Goal: Information Seeking & Learning: Learn about a topic

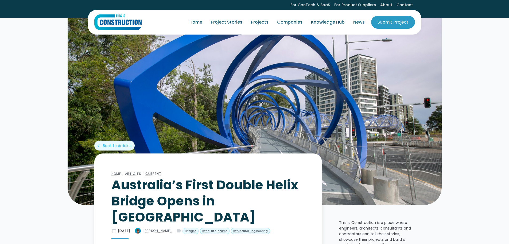
drag, startPoint x: 435, startPoint y: 197, endPoint x: 416, endPoint y: 13, distance: 184.8
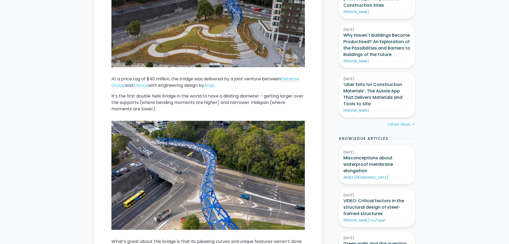
scroll to position [374, 0]
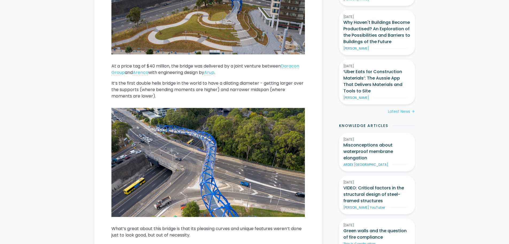
click at [244, 80] on p "It’s the first double helix bridge in the world to have a dilating diameter - g…" at bounding box center [209, 89] width 194 height 19
click at [242, 80] on p "It’s the first double helix bridge in the world to have a dilating diameter - g…" at bounding box center [209, 89] width 194 height 19
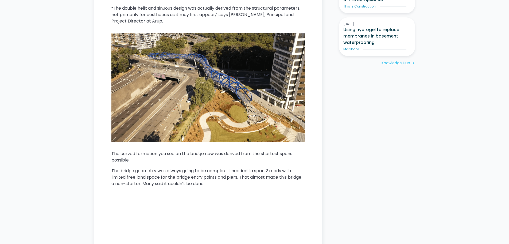
scroll to position [695, 0]
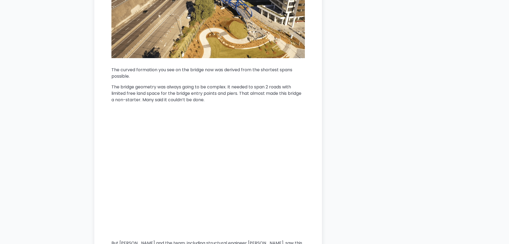
click at [254, 84] on p "The bridge geometry was always going to be complex. It needed to span 2 roads w…" at bounding box center [209, 93] width 194 height 19
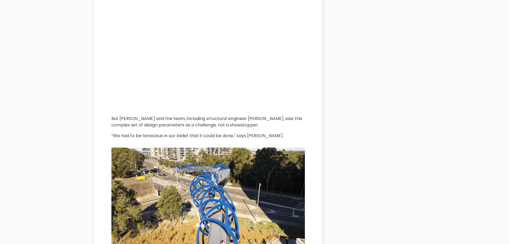
scroll to position [856, 0]
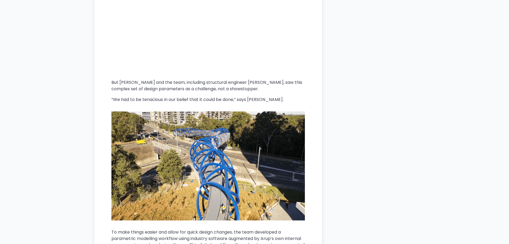
click at [261, 79] on p "But [PERSON_NAME] and the team, including structural engineer [PERSON_NAME], sa…" at bounding box center [209, 85] width 194 height 13
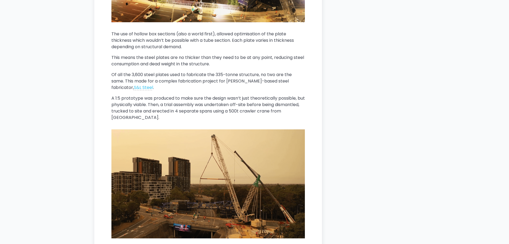
scroll to position [1230, 0]
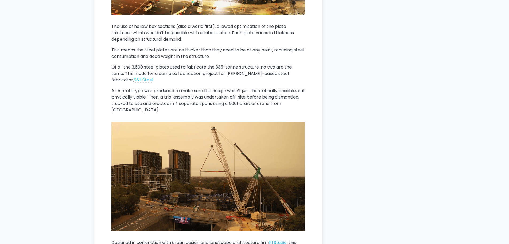
click at [262, 87] on p "A 1:5 prototype was produced to make sure the design wasn’t just theoretically …" at bounding box center [209, 100] width 194 height 26
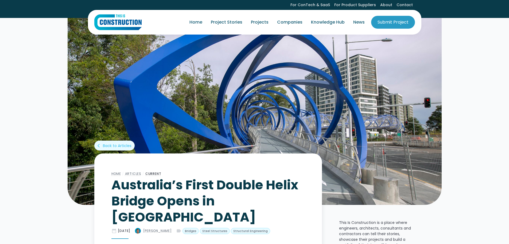
scroll to position [160, 0]
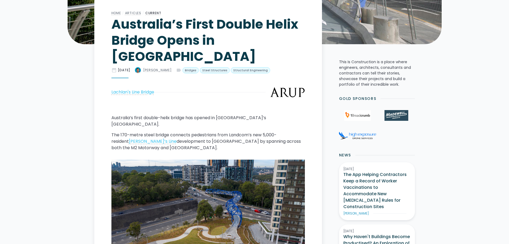
click at [222, 132] on p "The 170-metre steel bridge connects pedestrians from Landcom’s new 5,000-reside…" at bounding box center [209, 141] width 194 height 19
drag, startPoint x: 107, startPoint y: 118, endPoint x: 141, endPoint y: 117, distance: 34.5
copy link "[PERSON_NAME]’s Line"
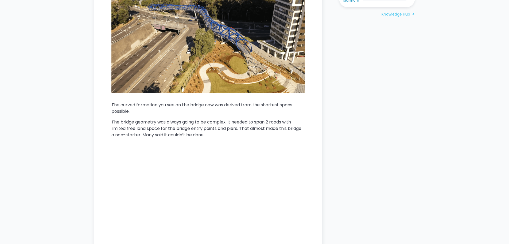
scroll to position [695, 0]
